Goal: Task Accomplishment & Management: Complete application form

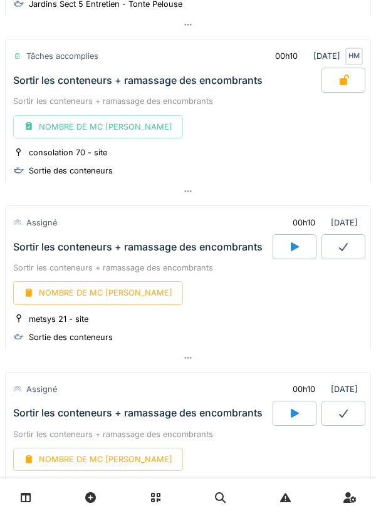
scroll to position [322, 0]
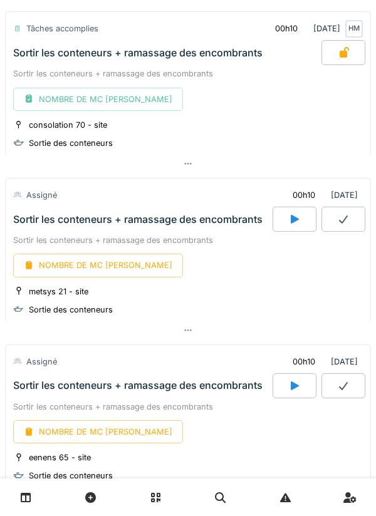
click at [298, 218] on icon at bounding box center [294, 219] width 13 height 10
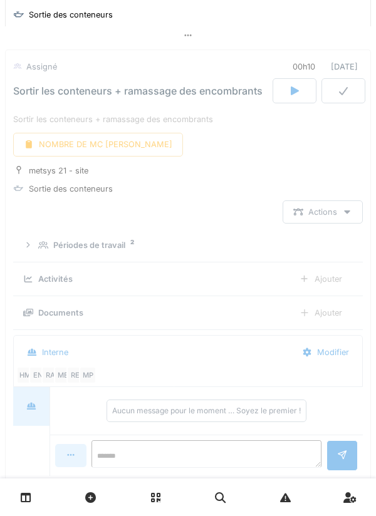
scroll to position [451, 0]
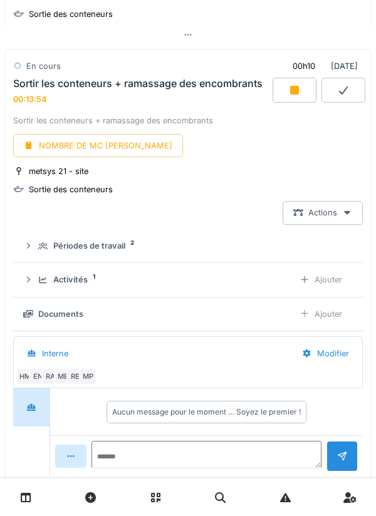
click at [298, 90] on icon at bounding box center [294, 90] width 9 height 9
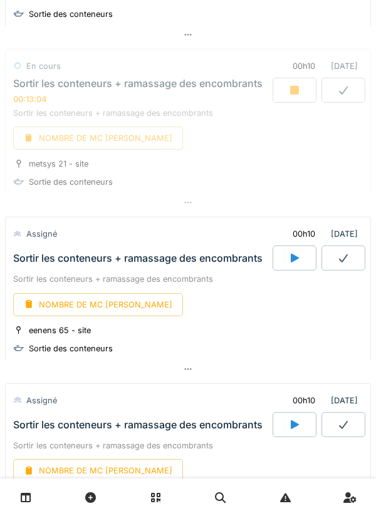
click at [290, 257] on icon at bounding box center [294, 258] width 13 height 10
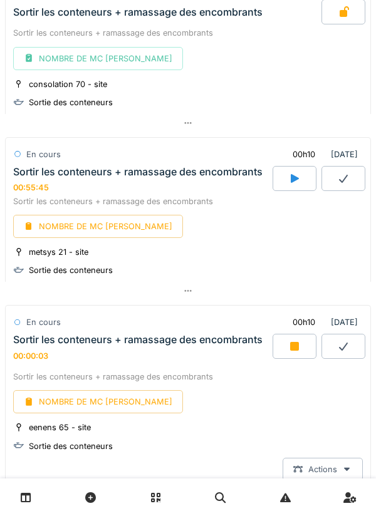
scroll to position [362, 0]
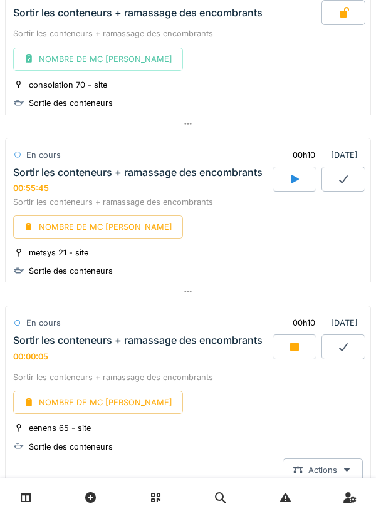
click at [89, 233] on div "NOMBRE DE MC [PERSON_NAME]" at bounding box center [98, 227] width 170 height 23
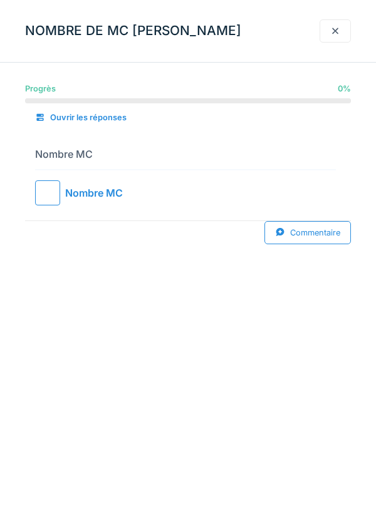
click at [51, 194] on div at bounding box center [47, 193] width 25 height 25
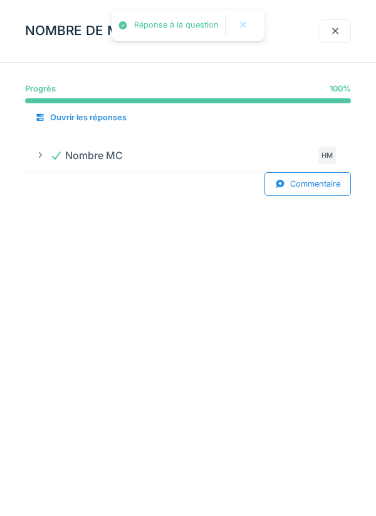
click at [335, 31] on div at bounding box center [335, 31] width 10 height 12
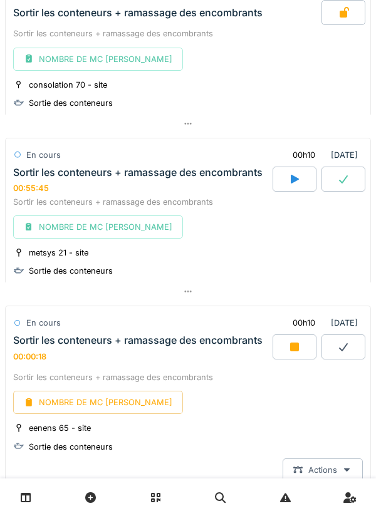
click at [347, 177] on icon at bounding box center [343, 179] width 9 height 8
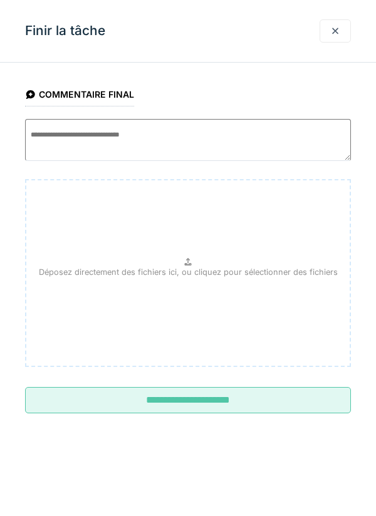
scroll to position [451, 0]
click at [179, 405] on input "**********" at bounding box center [188, 400] width 326 height 26
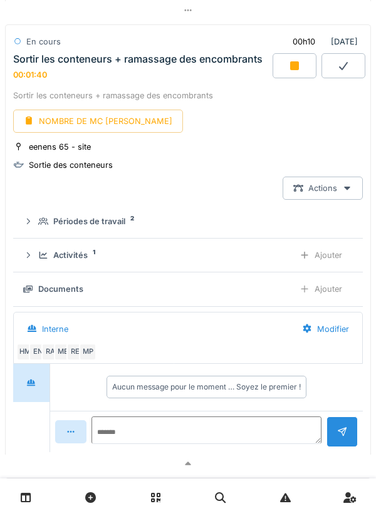
scroll to position [646, 0]
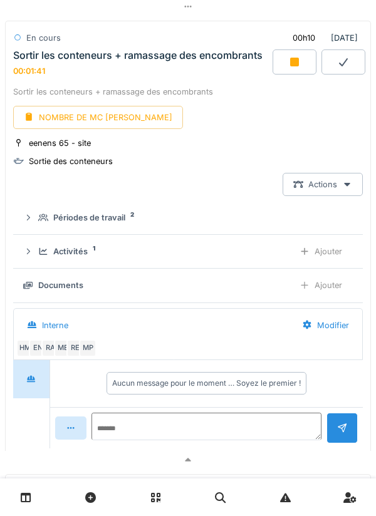
click at [320, 255] on div "Ajouter" at bounding box center [321, 251] width 64 height 23
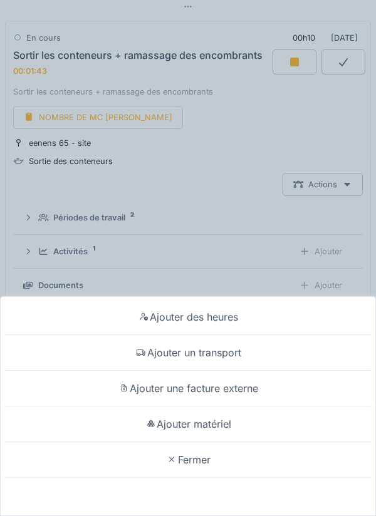
click at [198, 357] on div "Ajouter un transport" at bounding box center [188, 353] width 370 height 36
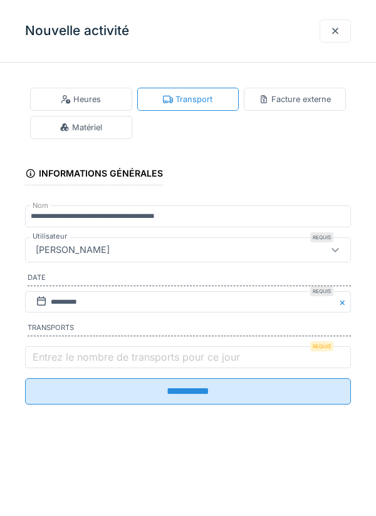
click at [93, 355] on label "Entrez le nombre de transports pour ce jour" at bounding box center [136, 357] width 212 height 15
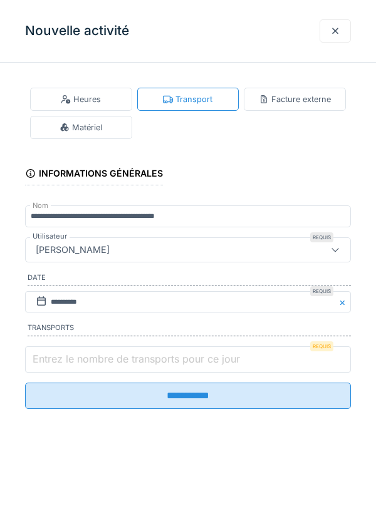
click at [93, 355] on input "Entrez le nombre de transports pour ce jour" at bounding box center [188, 360] width 326 height 26
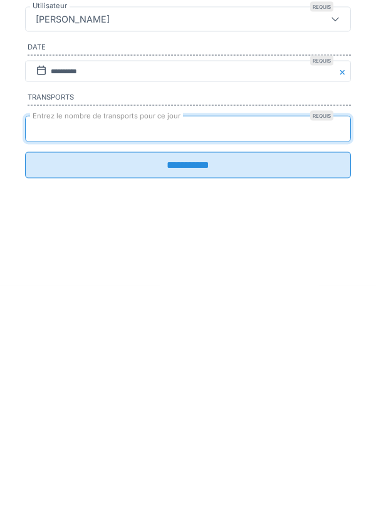
type input "*"
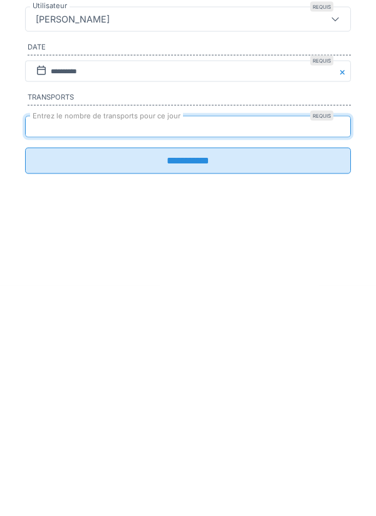
click at [204, 402] on input "**********" at bounding box center [188, 392] width 326 height 26
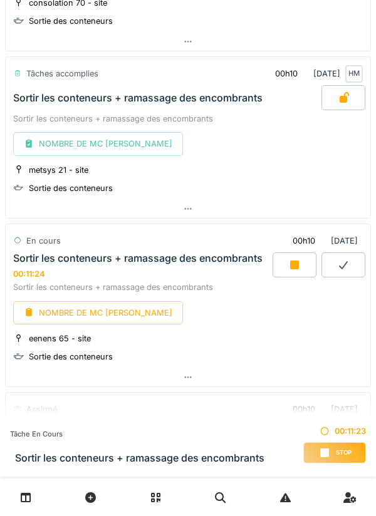
scroll to position [446, 0]
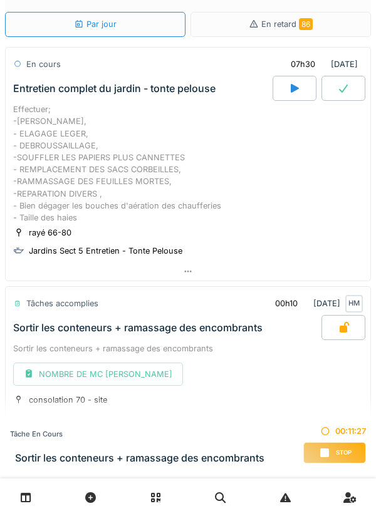
click at [342, 309] on div "Tâches accomplies 00h10 [DATE] HM" at bounding box center [188, 301] width 365 height 28
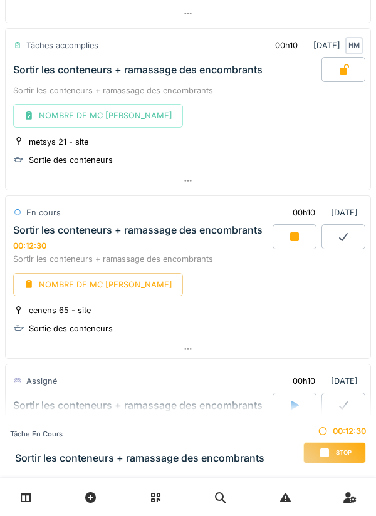
scroll to position [473, 0]
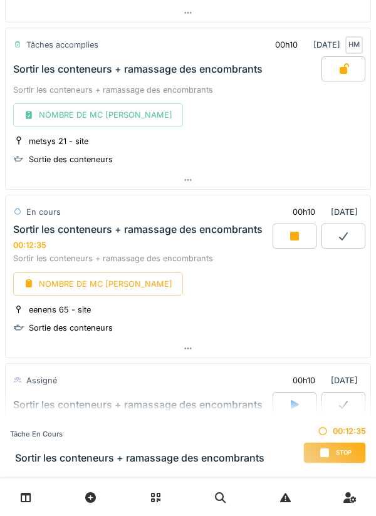
click at [291, 238] on icon at bounding box center [294, 236] width 9 height 9
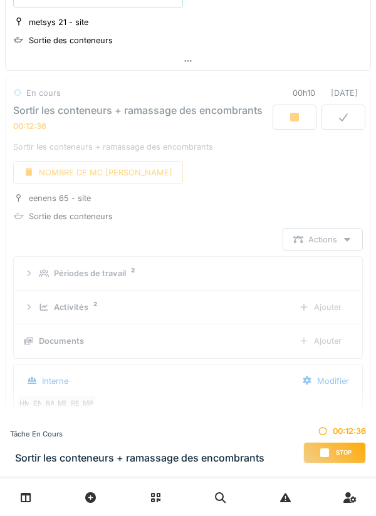
scroll to position [618, 0]
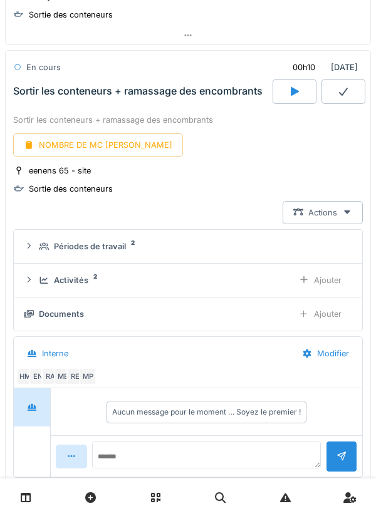
click at [86, 147] on div "NOMBRE DE MC [PERSON_NAME]" at bounding box center [98, 145] width 170 height 23
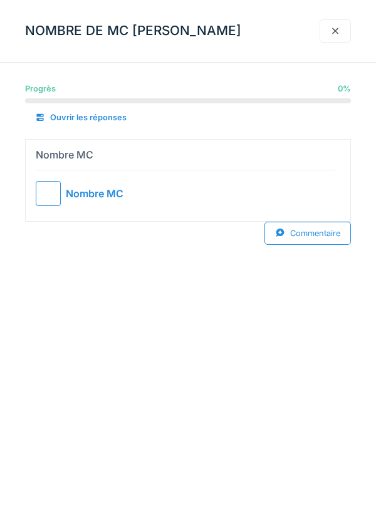
click at [48, 189] on div at bounding box center [48, 193] width 25 height 25
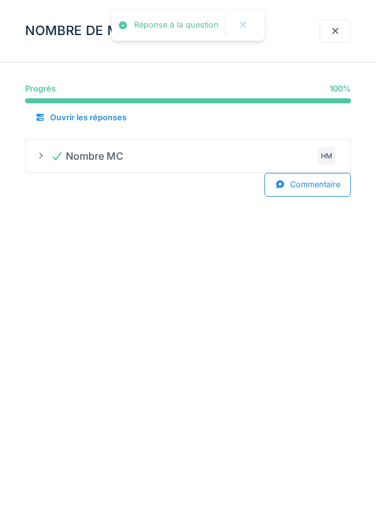
click at [342, 36] on div at bounding box center [335, 30] width 31 height 23
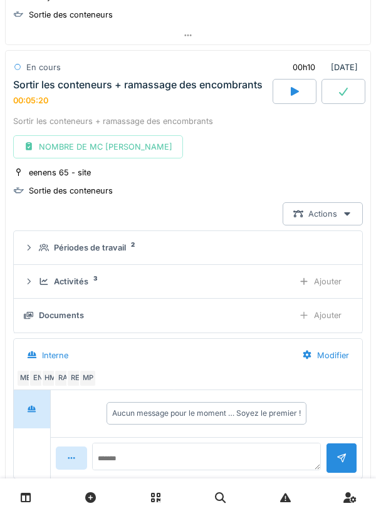
click at [344, 85] on div at bounding box center [344, 91] width 44 height 25
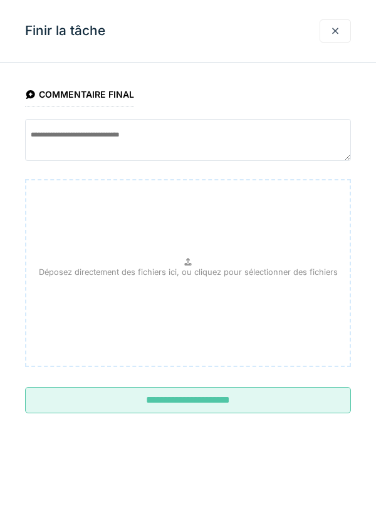
click at [248, 404] on input "**********" at bounding box center [188, 400] width 326 height 26
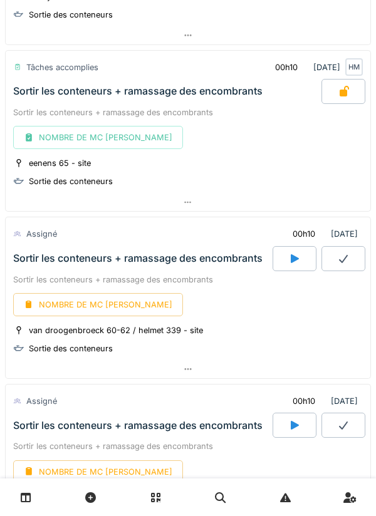
click at [290, 255] on icon at bounding box center [294, 259] width 13 height 10
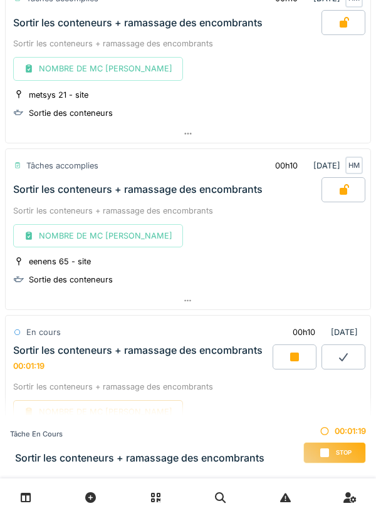
scroll to position [520, 0]
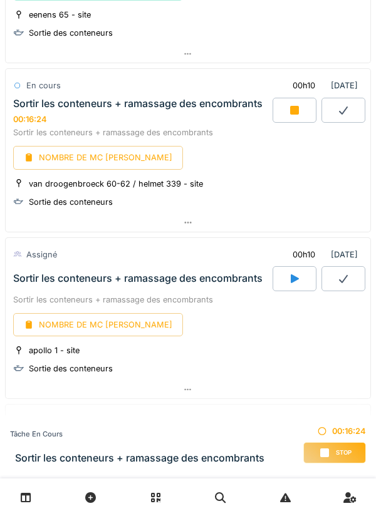
scroll to position [770, 0]
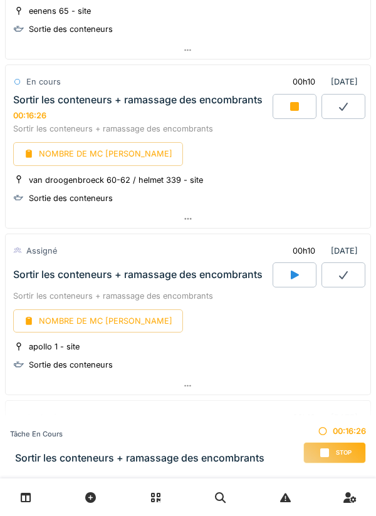
click at [184, 219] on icon at bounding box center [188, 219] width 10 height 8
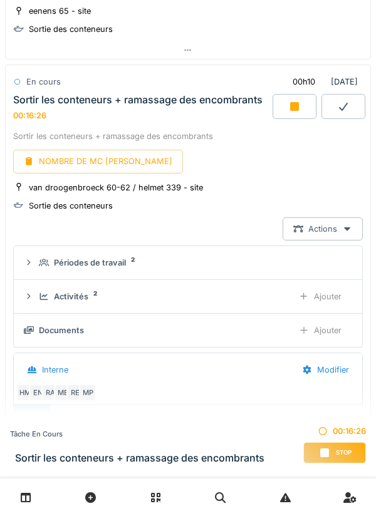
scroll to position [785, 0]
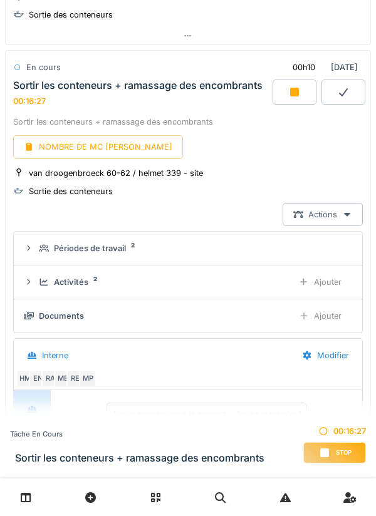
click at [315, 281] on div "Ajouter" at bounding box center [320, 282] width 64 height 23
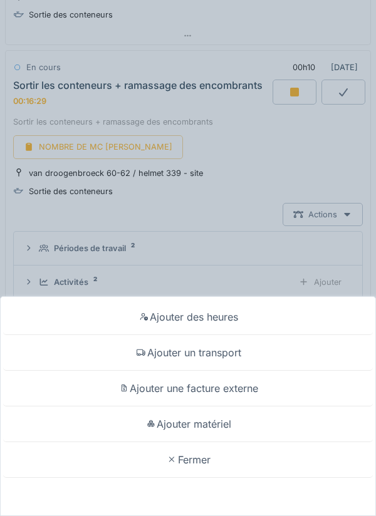
click at [195, 348] on div "Ajouter un transport" at bounding box center [188, 353] width 370 height 36
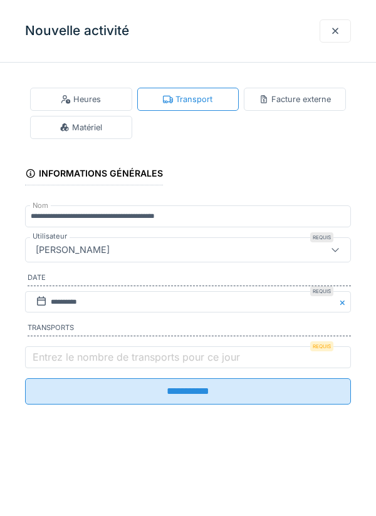
click at [75, 358] on label "Entrez le nombre de transports pour ce jour" at bounding box center [136, 357] width 212 height 15
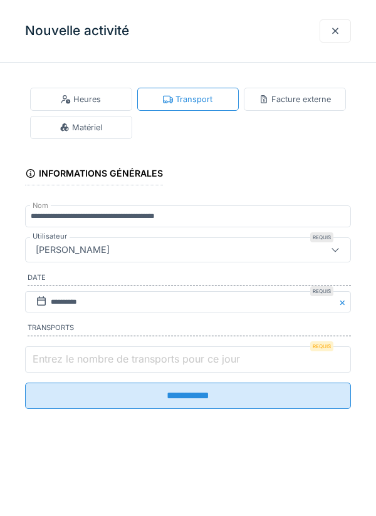
click at [75, 358] on input "Entrez le nombre de transports pour ce jour" at bounding box center [188, 360] width 326 height 26
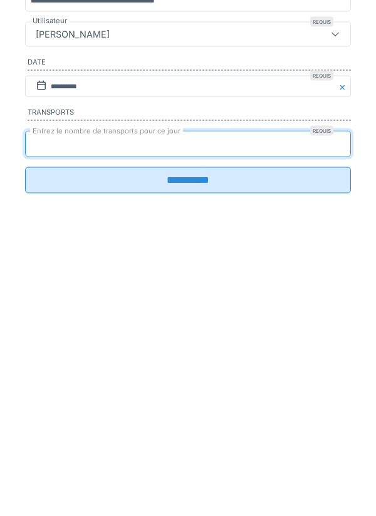
type input "*"
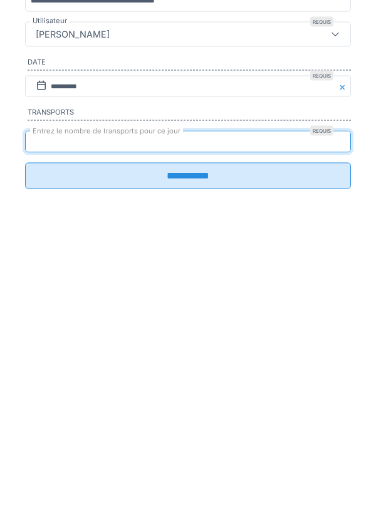
click at [181, 394] on input "**********" at bounding box center [188, 392] width 326 height 26
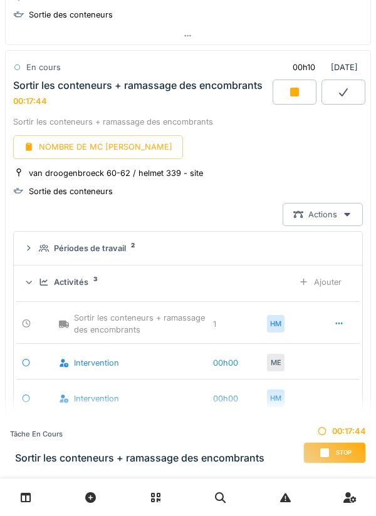
click at [93, 153] on div "NOMBRE DE MC [PERSON_NAME]" at bounding box center [98, 146] width 170 height 23
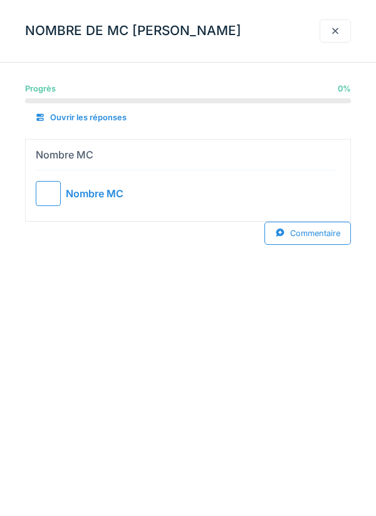
click at [59, 193] on div at bounding box center [48, 193] width 25 height 25
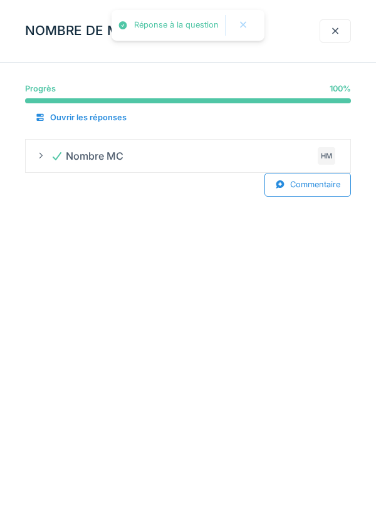
click at [335, 33] on div at bounding box center [335, 31] width 10 height 12
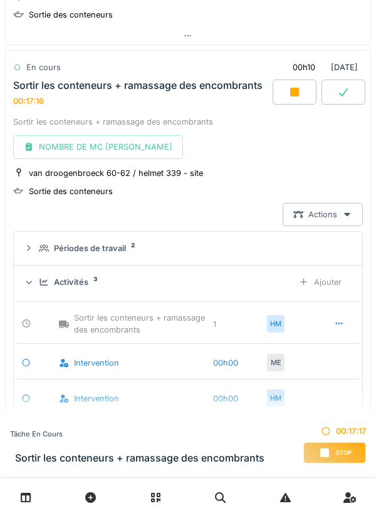
click at [323, 90] on div at bounding box center [344, 92] width 44 height 25
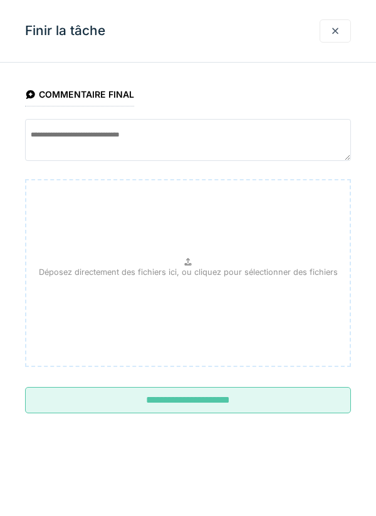
click at [204, 395] on input "**********" at bounding box center [188, 400] width 326 height 26
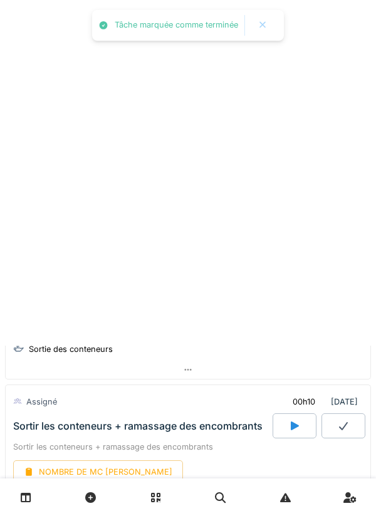
click at [184, 397] on div "Assigné 00h10 09/09/2025" at bounding box center [188, 401] width 350 height 23
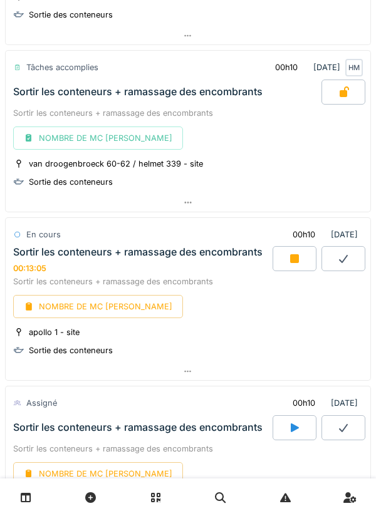
click at [90, 305] on div "NOMBRE DE MC [PERSON_NAME]" at bounding box center [98, 306] width 170 height 23
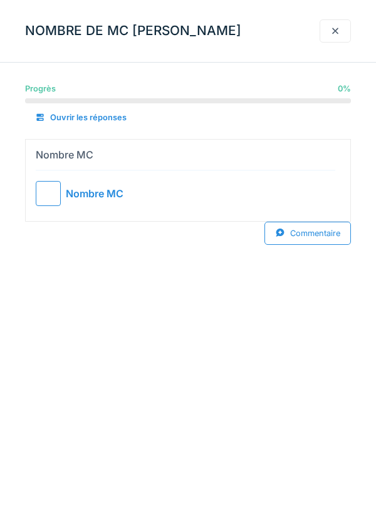
click at [59, 184] on div at bounding box center [48, 193] width 25 height 25
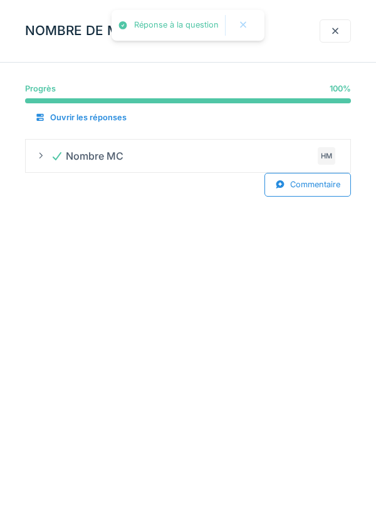
click at [335, 23] on div at bounding box center [335, 30] width 31 height 23
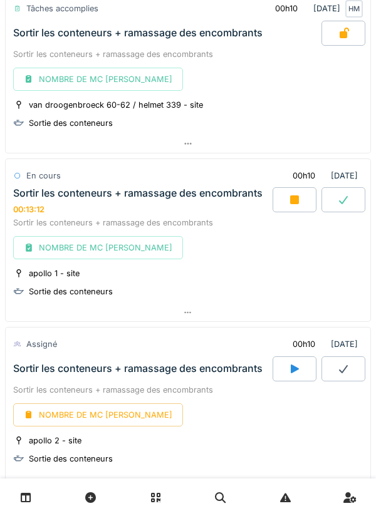
scroll to position [863, 0]
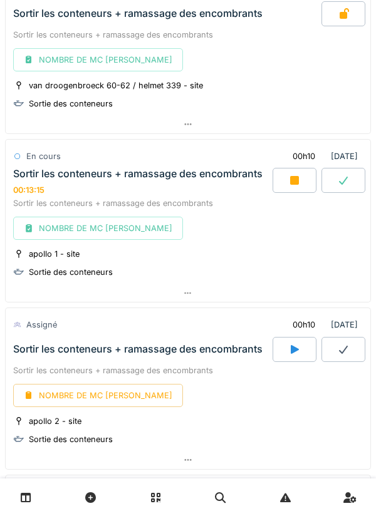
click at [181, 291] on div at bounding box center [188, 294] width 365 height 18
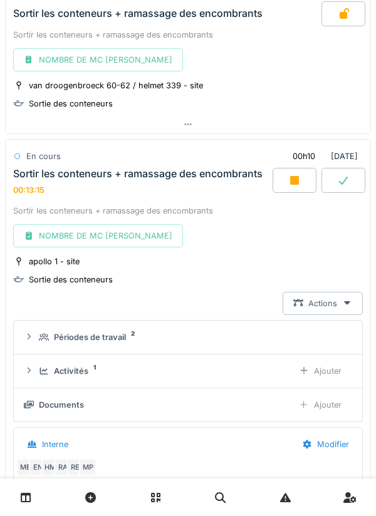
scroll to position [952, 0]
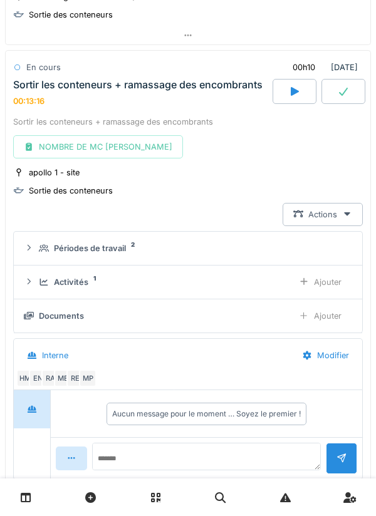
click at [314, 283] on div "Ajouter" at bounding box center [320, 282] width 64 height 23
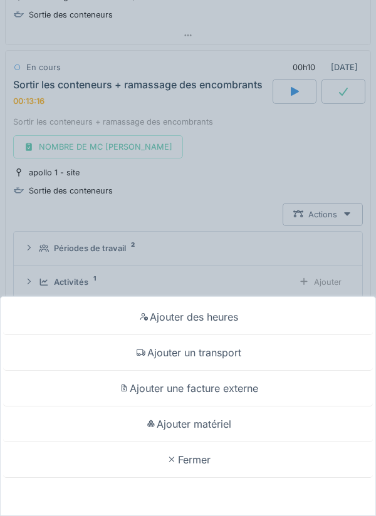
click at [209, 352] on div "Ajouter un transport" at bounding box center [188, 353] width 370 height 36
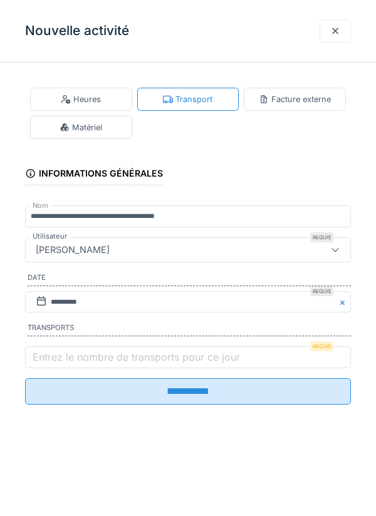
click at [95, 354] on label "Entrez le nombre de transports pour ce jour" at bounding box center [136, 357] width 212 height 15
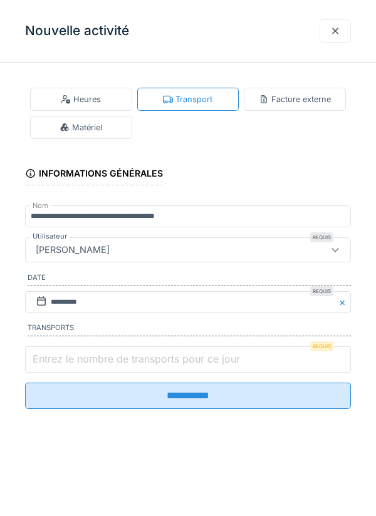
click at [95, 354] on input "Entrez le nombre de transports pour ce jour" at bounding box center [188, 360] width 326 height 26
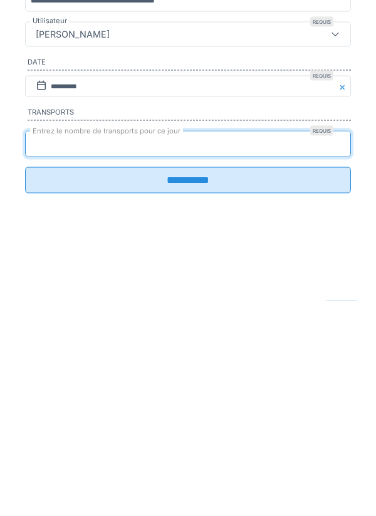
type input "*"
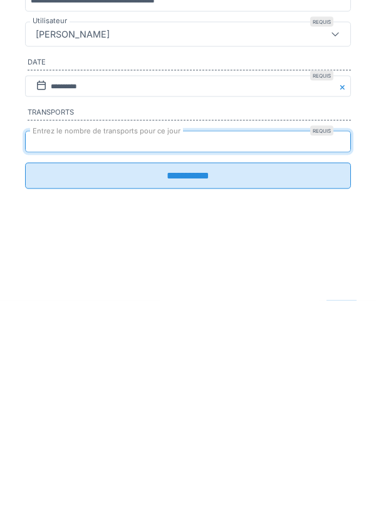
click at [199, 402] on input "**********" at bounding box center [188, 392] width 326 height 26
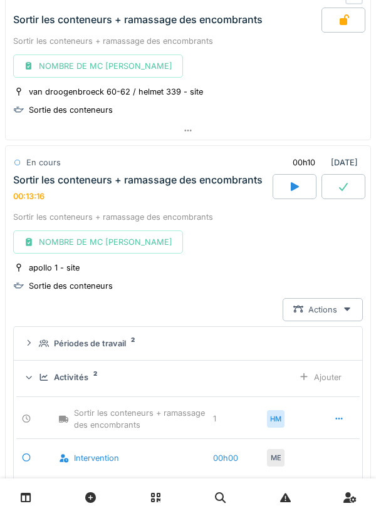
scroll to position [866, 0]
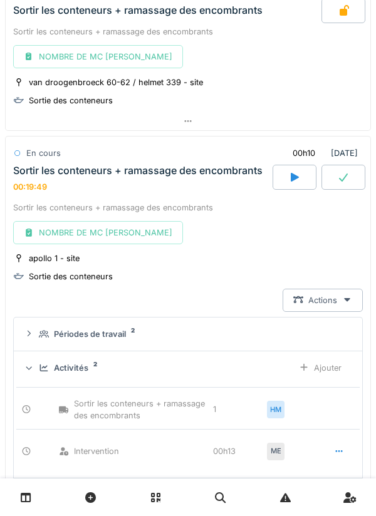
click at [340, 174] on icon at bounding box center [343, 177] width 13 height 10
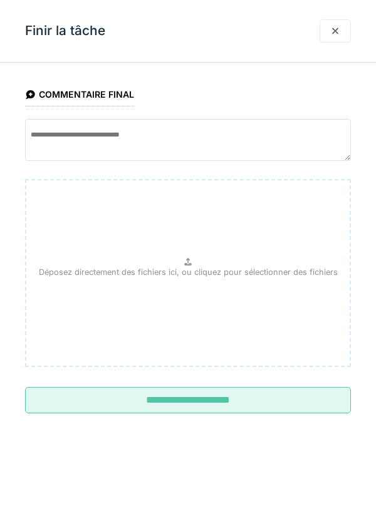
click at [179, 407] on input "**********" at bounding box center [188, 400] width 326 height 26
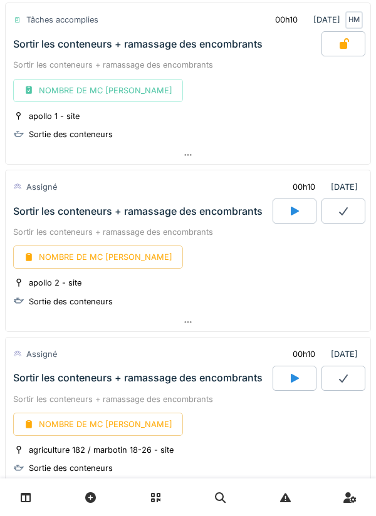
scroll to position [1005, 0]
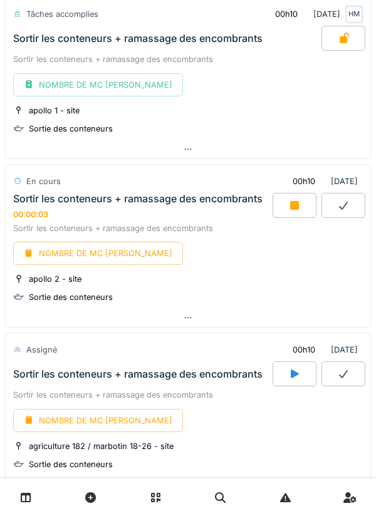
click at [291, 210] on icon at bounding box center [294, 206] width 13 height 10
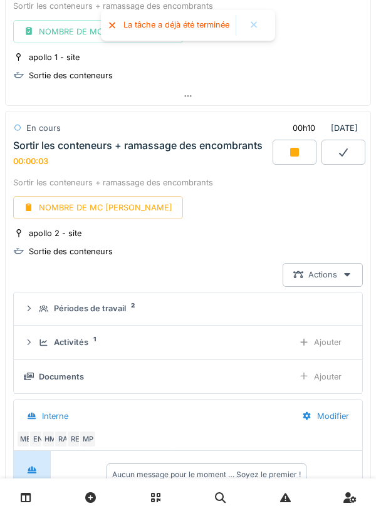
scroll to position [1119, 0]
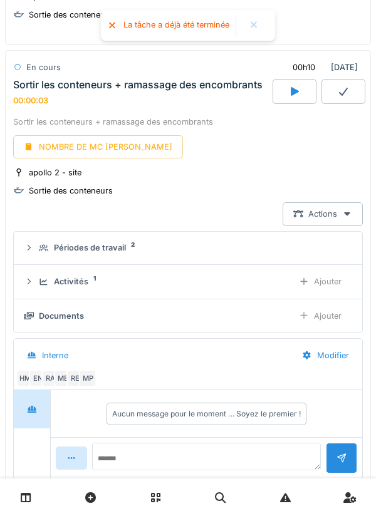
click at [283, 95] on div at bounding box center [295, 91] width 44 height 25
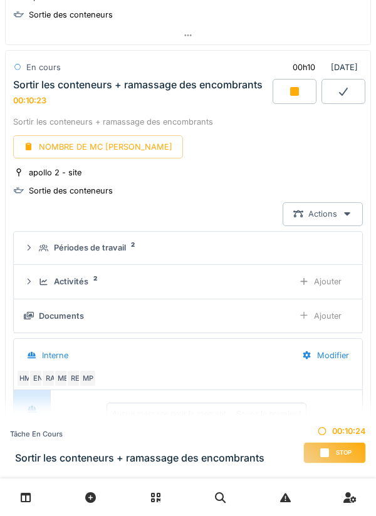
click at [291, 96] on icon at bounding box center [294, 91] width 9 height 9
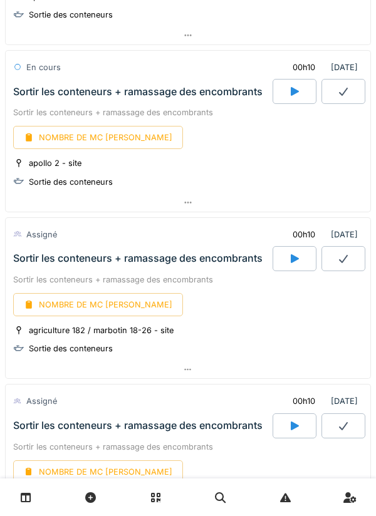
click at [340, 92] on icon at bounding box center [343, 92] width 9 height 8
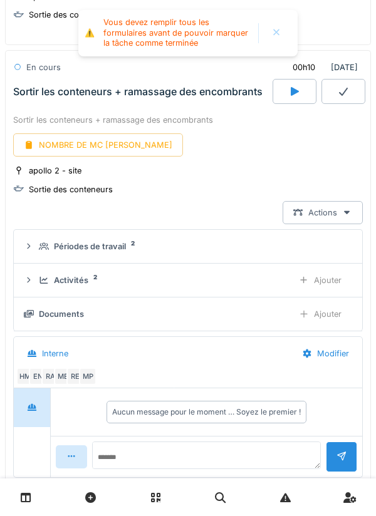
click at [102, 139] on div "NOMBRE DE MC [PERSON_NAME]" at bounding box center [98, 145] width 170 height 23
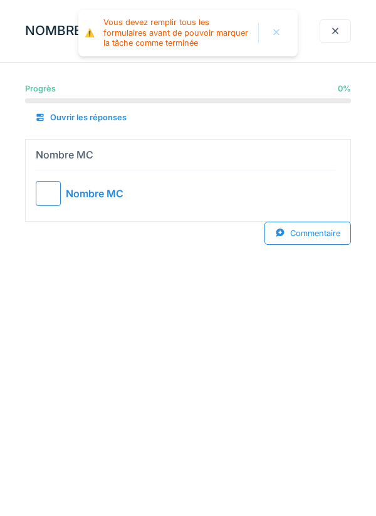
click at [52, 190] on div at bounding box center [48, 193] width 25 height 25
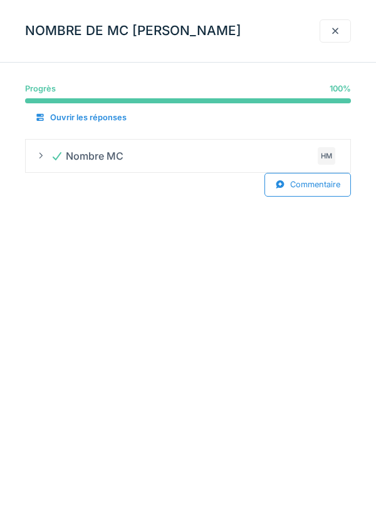
click at [336, 31] on div at bounding box center [335, 31] width 10 height 12
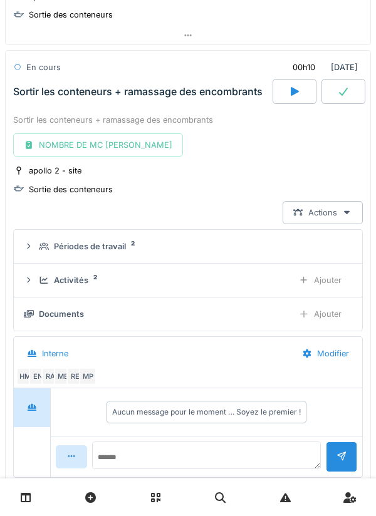
click at [351, 90] on div at bounding box center [344, 91] width 44 height 25
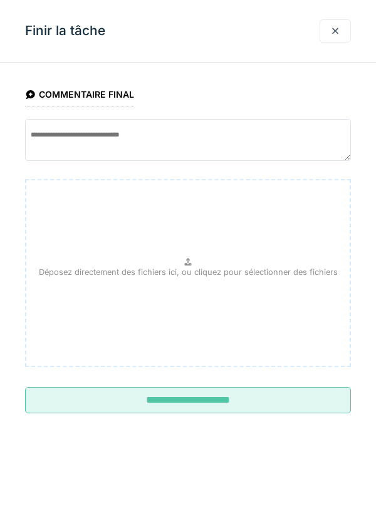
click at [182, 399] on input "**********" at bounding box center [188, 400] width 326 height 26
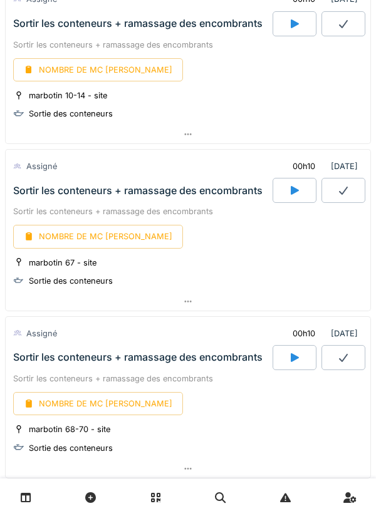
scroll to position [1554, 0]
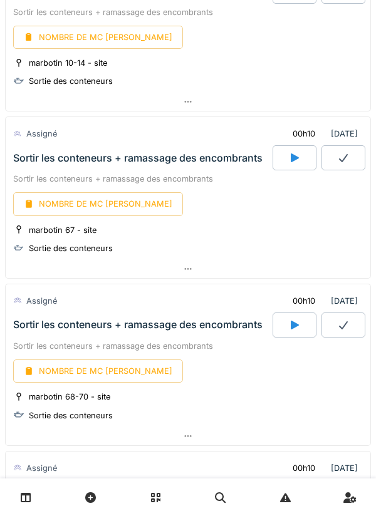
click at [293, 163] on div at bounding box center [295, 157] width 44 height 25
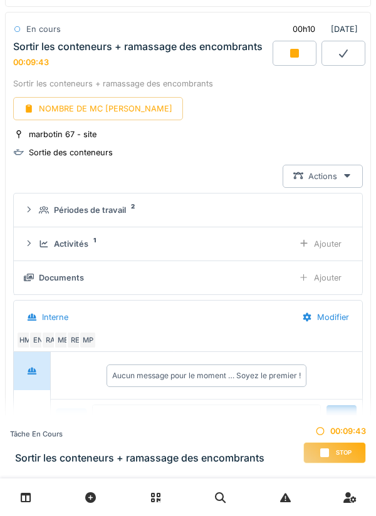
scroll to position [1667, 0]
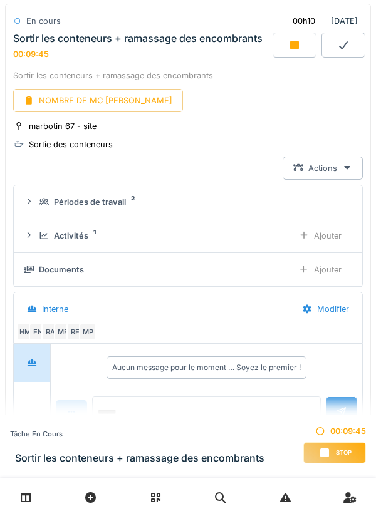
click at [327, 238] on div "Ajouter" at bounding box center [320, 235] width 64 height 23
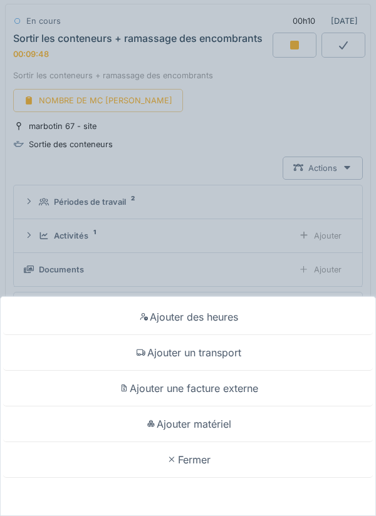
click at [199, 355] on div "Ajouter un transport" at bounding box center [188, 353] width 370 height 36
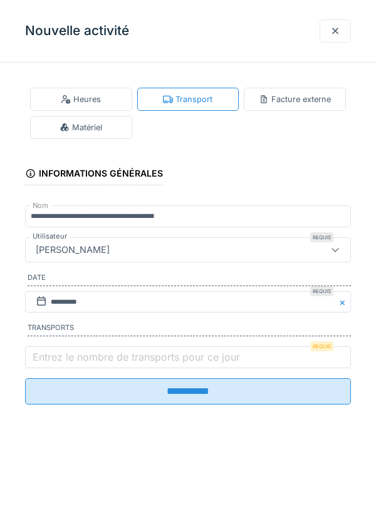
click at [86, 362] on label "Entrez le nombre de transports pour ce jour" at bounding box center [136, 357] width 212 height 15
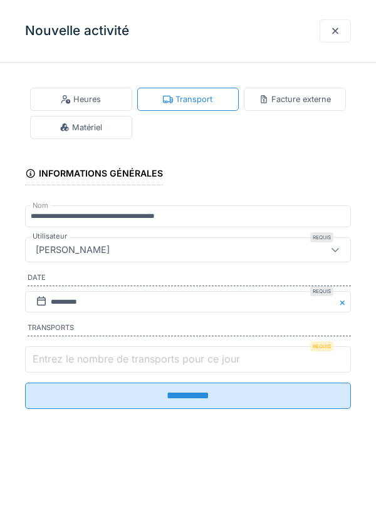
click at [86, 362] on input "Entrez le nombre de transports pour ce jour" at bounding box center [188, 360] width 326 height 26
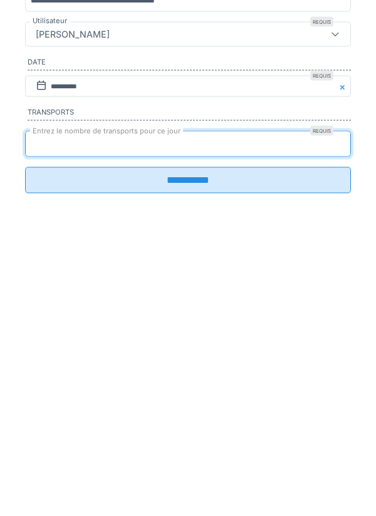
type input "*"
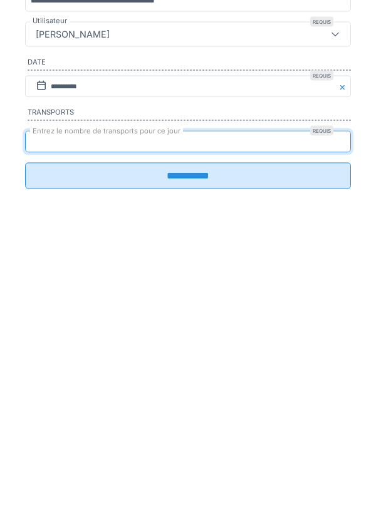
click at [176, 405] on input "**********" at bounding box center [188, 392] width 326 height 26
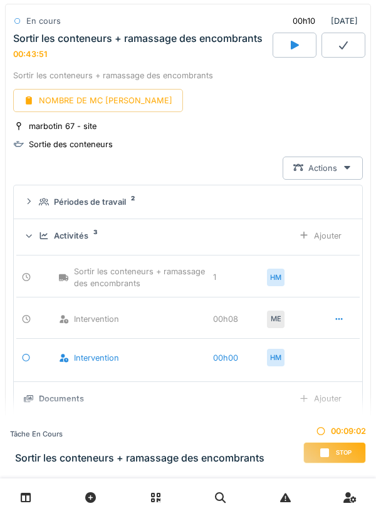
click at [105, 104] on div "NOMBRE DE MC [PERSON_NAME]" at bounding box center [98, 100] width 170 height 23
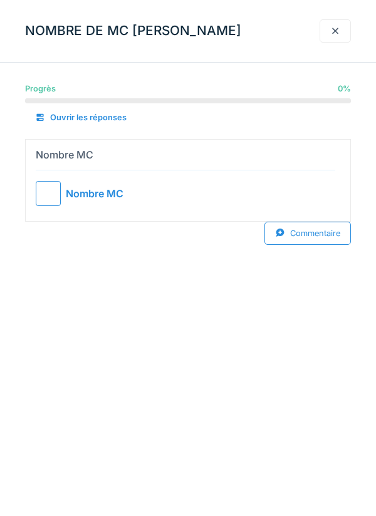
click at [59, 181] on div at bounding box center [48, 193] width 25 height 25
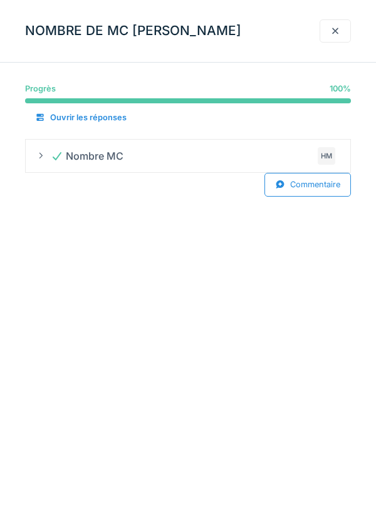
click at [333, 34] on div at bounding box center [335, 31] width 10 height 12
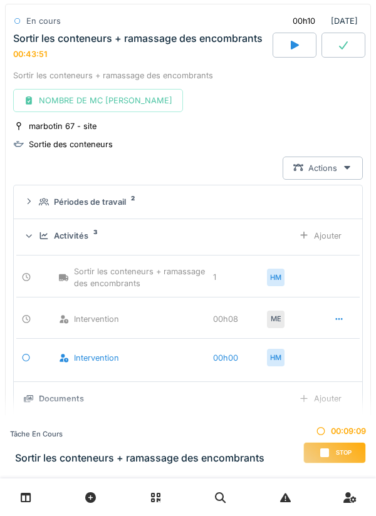
click at [340, 49] on icon at bounding box center [343, 45] width 13 height 10
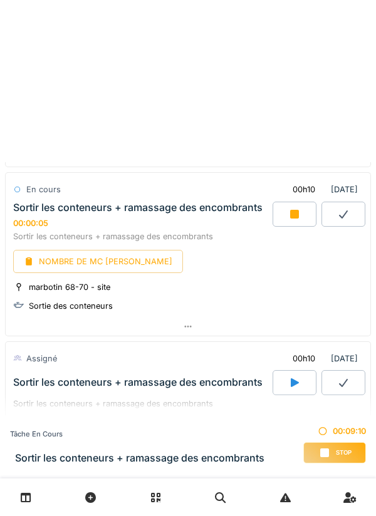
scroll to position [1660, 0]
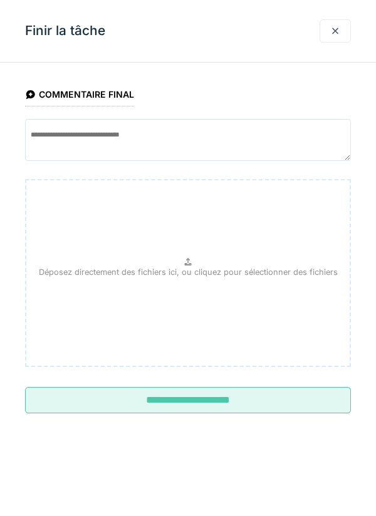
click at [191, 398] on input "**********" at bounding box center [188, 400] width 326 height 26
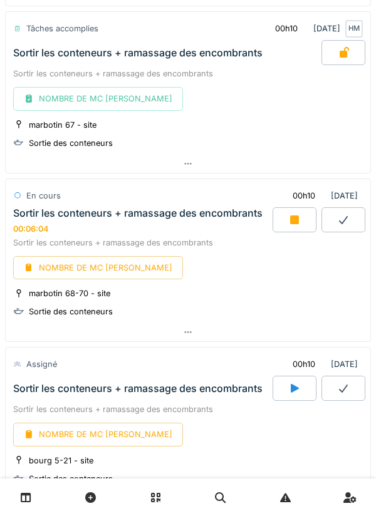
click at [290, 219] on icon at bounding box center [294, 220] width 13 height 10
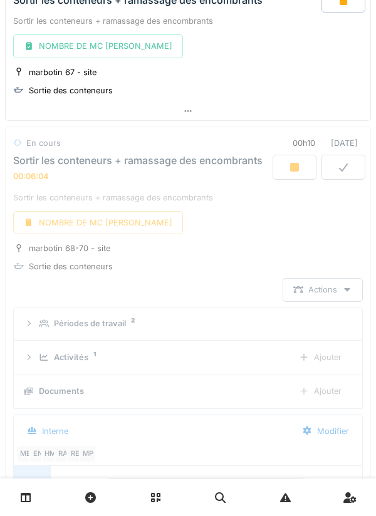
scroll to position [1788, 0]
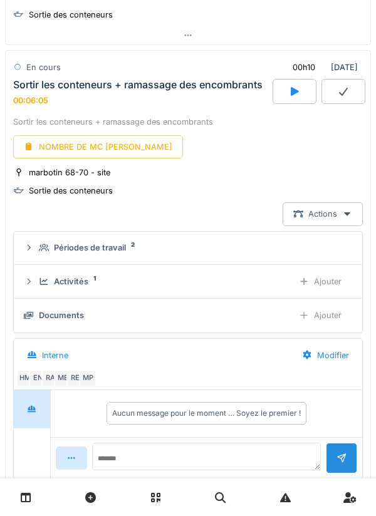
click at [342, 94] on icon at bounding box center [343, 92] width 9 height 8
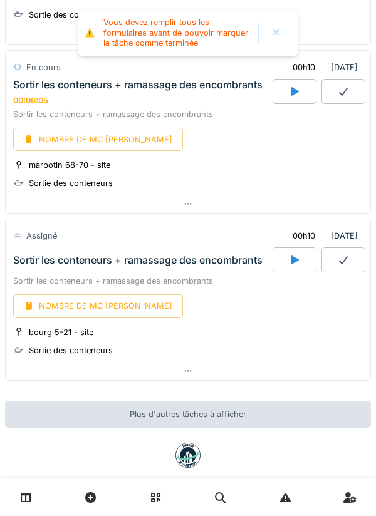
click at [106, 139] on div "NOMBRE DE MC [PERSON_NAME]" at bounding box center [98, 139] width 170 height 23
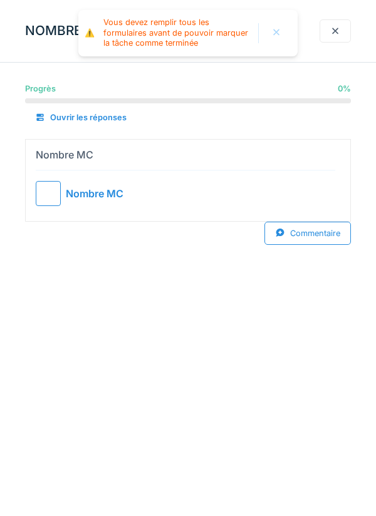
click at [43, 194] on div at bounding box center [48, 193] width 25 height 25
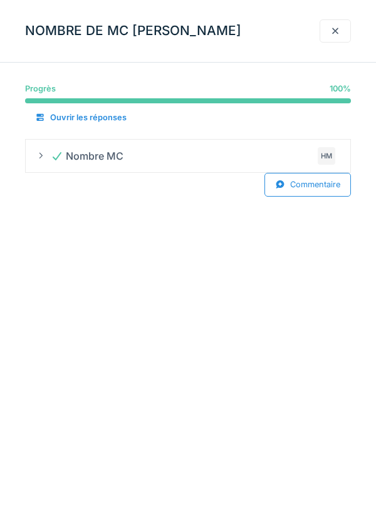
click at [337, 32] on div at bounding box center [335, 31] width 10 height 12
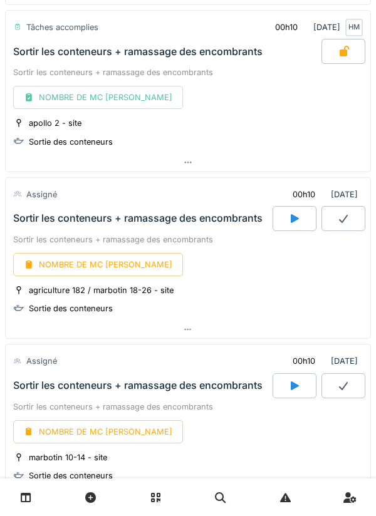
scroll to position [1166, 0]
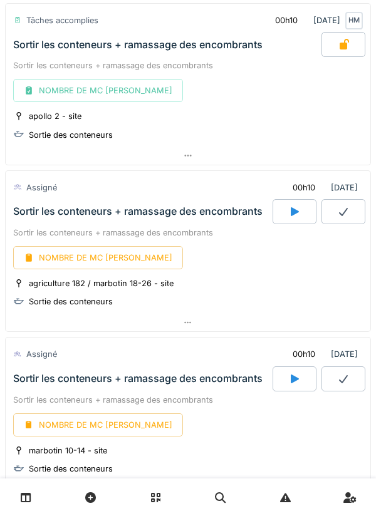
click at [293, 211] on icon at bounding box center [295, 211] width 8 height 9
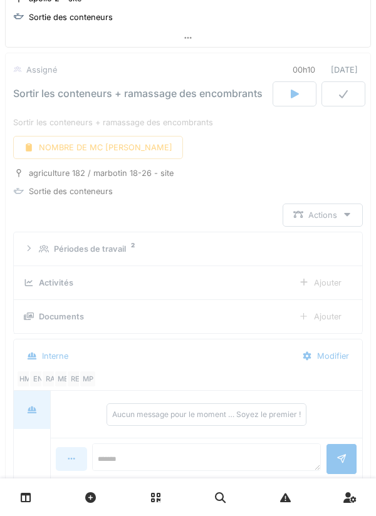
scroll to position [1287, 0]
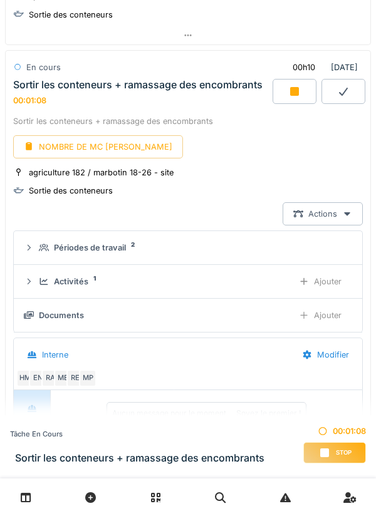
click at [313, 282] on div "Ajouter" at bounding box center [320, 281] width 64 height 23
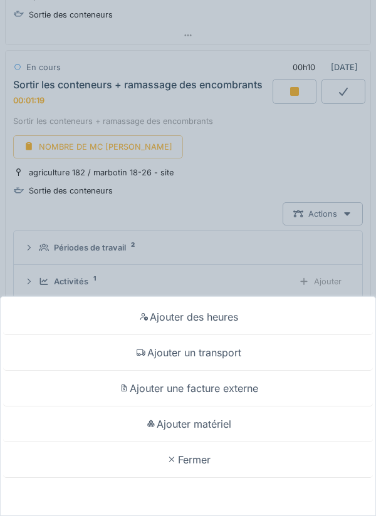
click at [261, 159] on div "Ajouter des heures Ajouter un transport Ajouter une facture externe Ajouter mat…" at bounding box center [188, 258] width 376 height 516
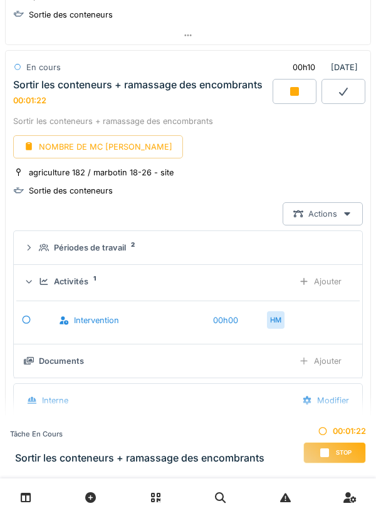
click at [306, 282] on icon at bounding box center [304, 282] width 10 height 8
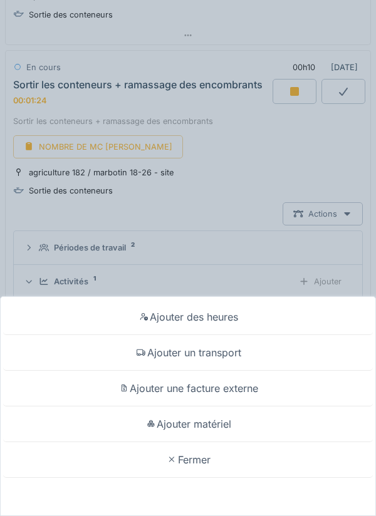
click at [279, 151] on div "Ajouter des heures Ajouter un transport Ajouter une facture externe Ajouter mat…" at bounding box center [188, 258] width 376 height 516
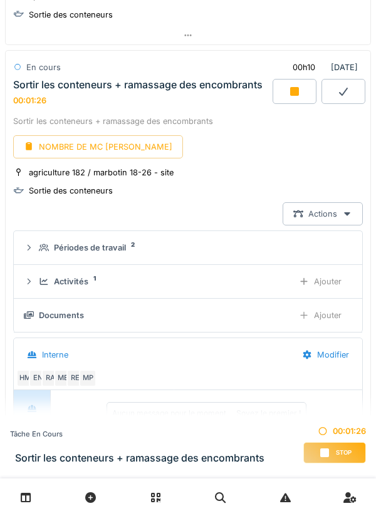
click at [314, 315] on div "Ajouter" at bounding box center [320, 315] width 64 height 23
click at [278, 313] on div "Documents 1" at bounding box center [161, 316] width 244 height 12
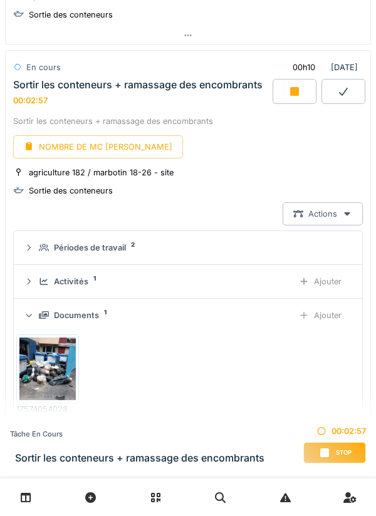
click at [84, 311] on div "Documents" at bounding box center [76, 316] width 45 height 12
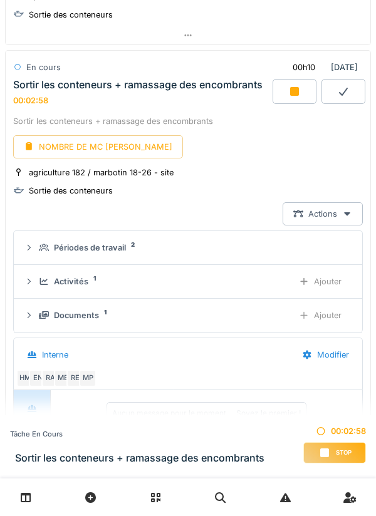
click at [307, 312] on div at bounding box center [304, 316] width 10 height 12
click at [274, 311] on div "Documents 2" at bounding box center [161, 316] width 244 height 12
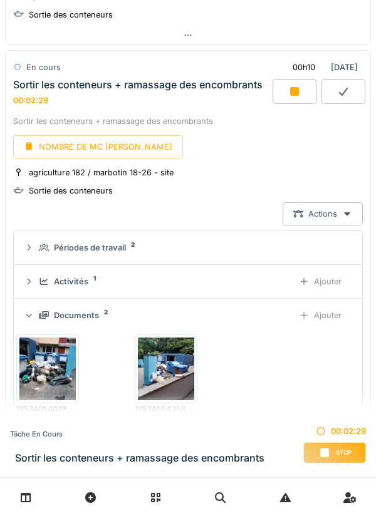
click at [306, 312] on div at bounding box center [304, 316] width 10 height 12
